Goal: Check status: Check status

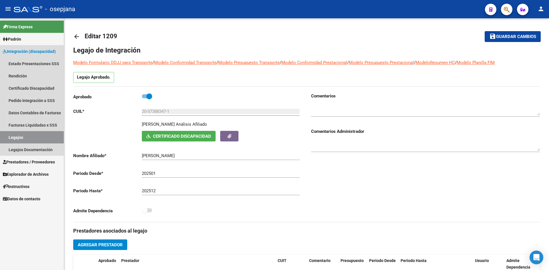
click at [49, 138] on link "Legajos" at bounding box center [32, 137] width 64 height 12
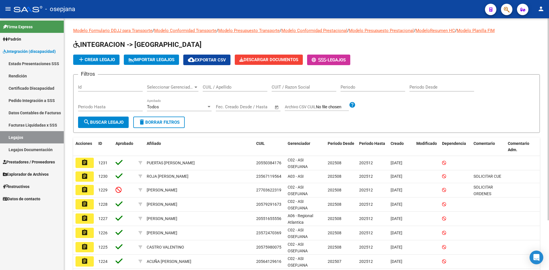
click at [222, 86] on input "CUIL / Apellido" at bounding box center [235, 87] width 65 height 5
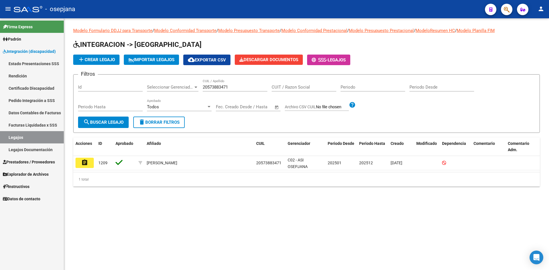
drag, startPoint x: 235, startPoint y: 84, endPoint x: 224, endPoint y: 86, distance: 11.3
click at [224, 86] on div "20573883471 CUIL / Apellido" at bounding box center [235, 85] width 65 height 12
drag, startPoint x: 235, startPoint y: 86, endPoint x: 174, endPoint y: 83, distance: 61.3
click at [174, 83] on div "Filtros Id Seleccionar Gerenciador Seleccionar Gerenciador 20573883471 CUIL / A…" at bounding box center [306, 97] width 457 height 37
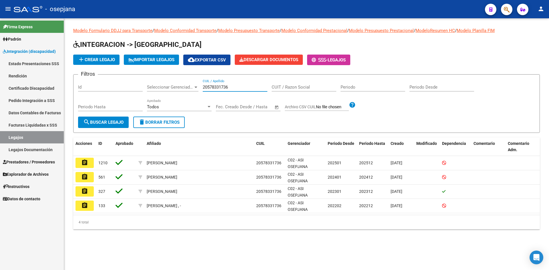
drag, startPoint x: 241, startPoint y: 89, endPoint x: 161, endPoint y: 85, distance: 80.2
click at [161, 85] on div "Filtros Id Seleccionar Gerenciador Seleccionar Gerenciador 20578331736 CUIL / A…" at bounding box center [306, 97] width 457 height 37
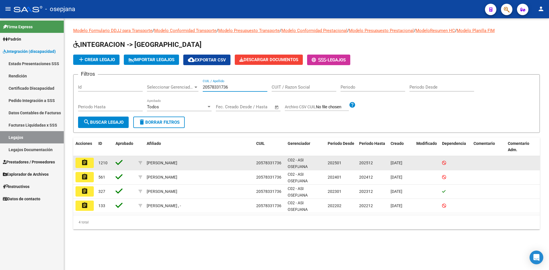
type input "20578331736"
click at [88, 163] on button "assignment" at bounding box center [85, 163] width 18 height 10
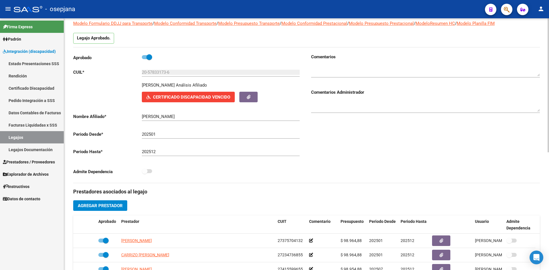
scroll to position [86, 0]
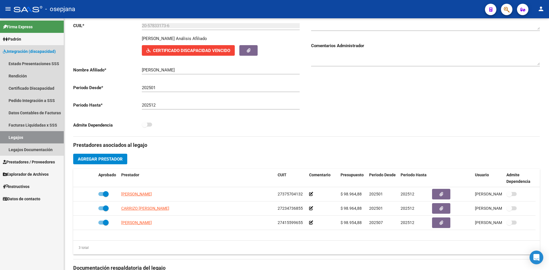
click at [48, 137] on link "Legajos" at bounding box center [32, 137] width 64 height 12
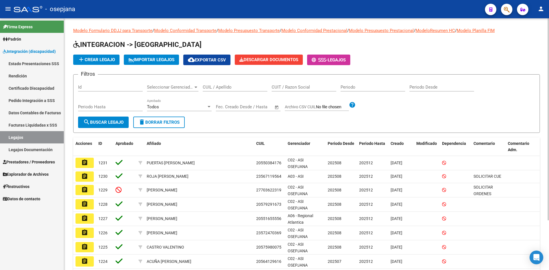
click at [212, 91] on div "CUIL / Apellido" at bounding box center [235, 85] width 65 height 12
click at [212, 88] on input "CUIL / Apellido" at bounding box center [235, 87] width 65 height 5
click at [220, 86] on input "CUIL / Apellido" at bounding box center [235, 87] width 65 height 5
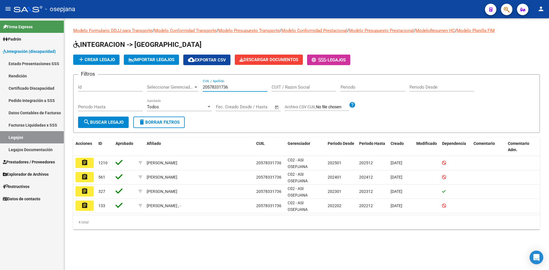
type input "20578331736"
